Goal: Transaction & Acquisition: Subscribe to service/newsletter

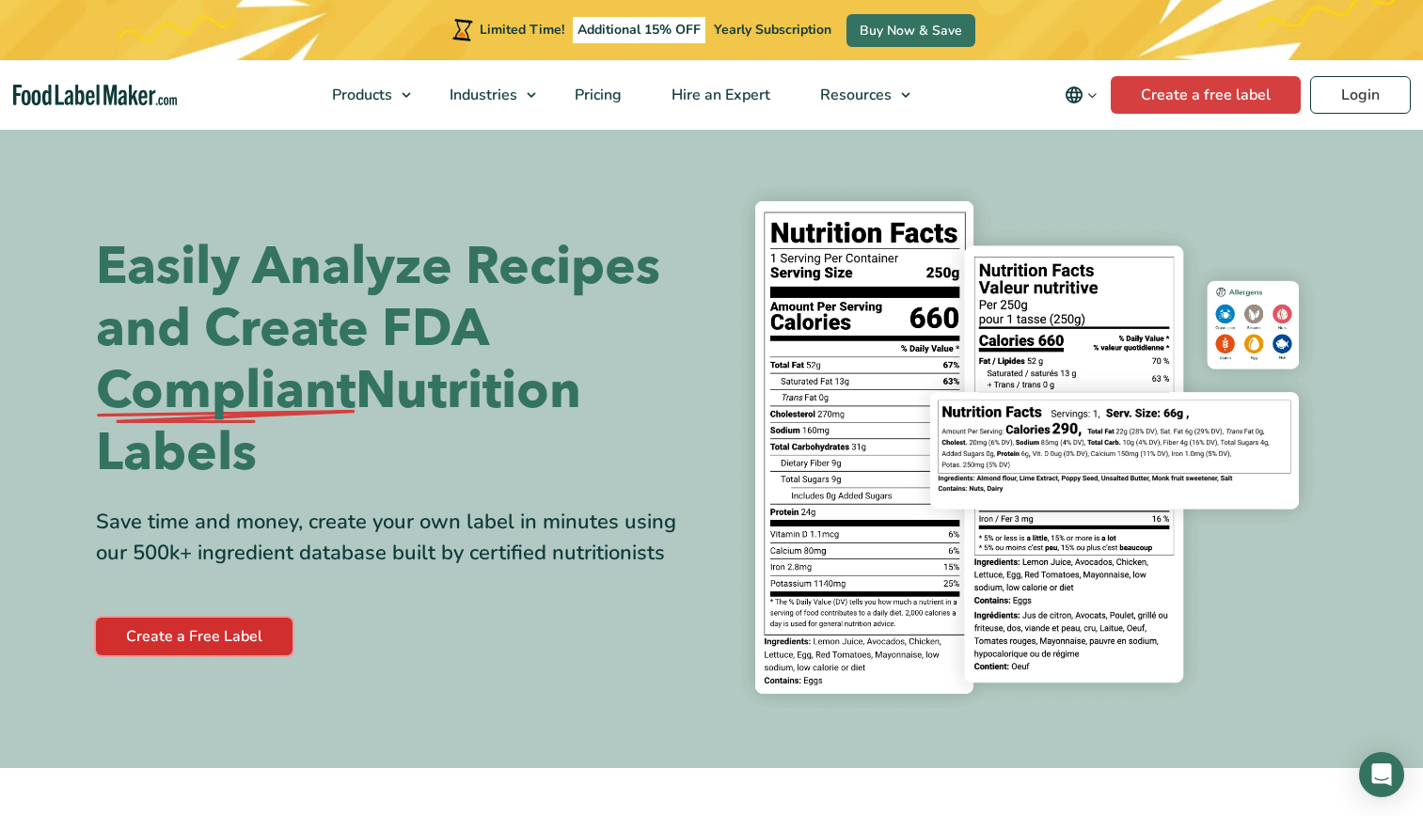
click at [204, 634] on link "Create a Free Label" at bounding box center [194, 637] width 197 height 38
